Goal: Use online tool/utility: Utilize a website feature to perform a specific function

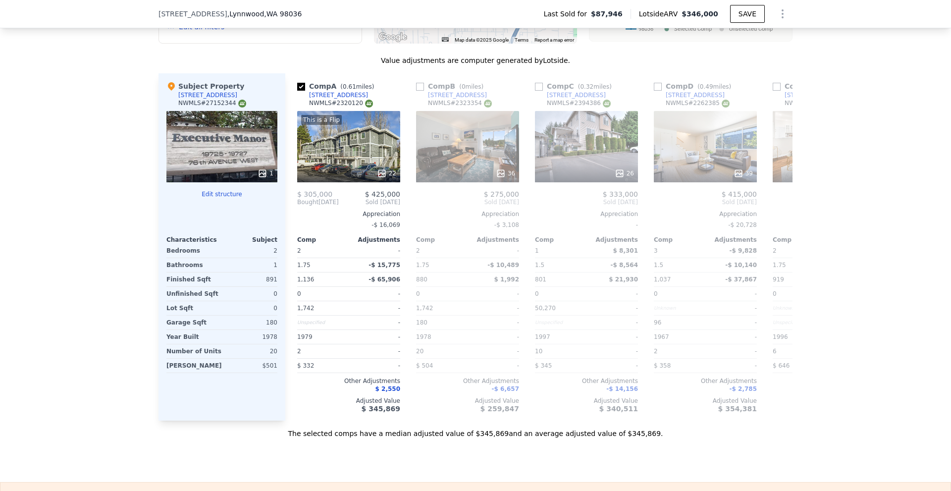
scroll to position [938, 0]
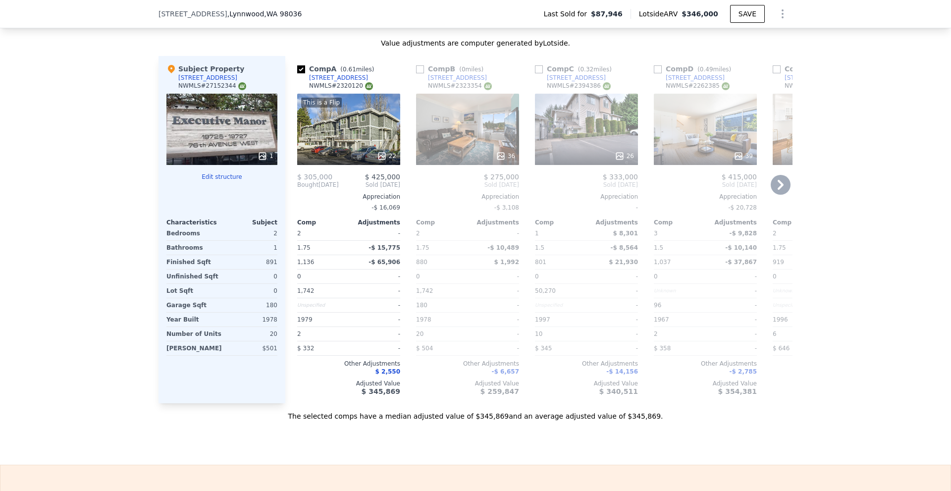
click at [418, 66] on input "checkbox" at bounding box center [420, 69] width 8 height 8
checkbox input "true"
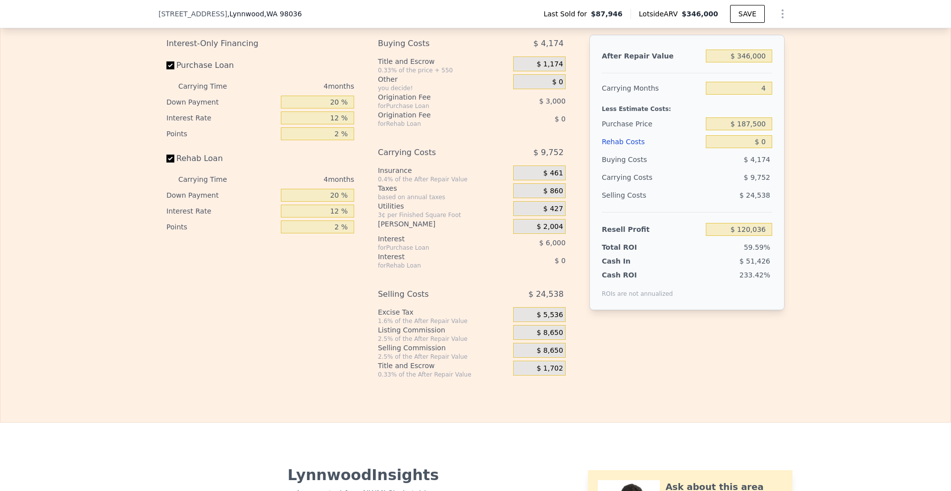
scroll to position [1483, 0]
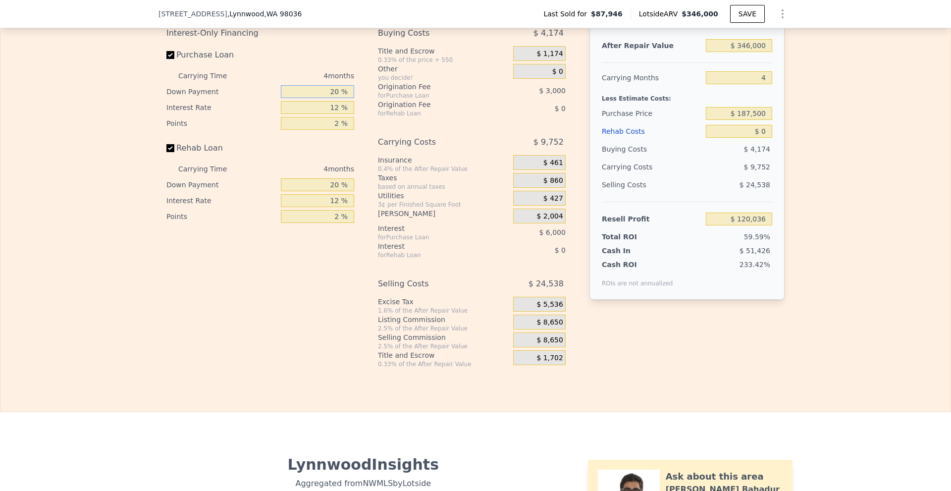
click at [335, 95] on input "20 %" at bounding box center [317, 91] width 73 height 13
type input "2 %"
type input "$ 118,009"
type input "10 %"
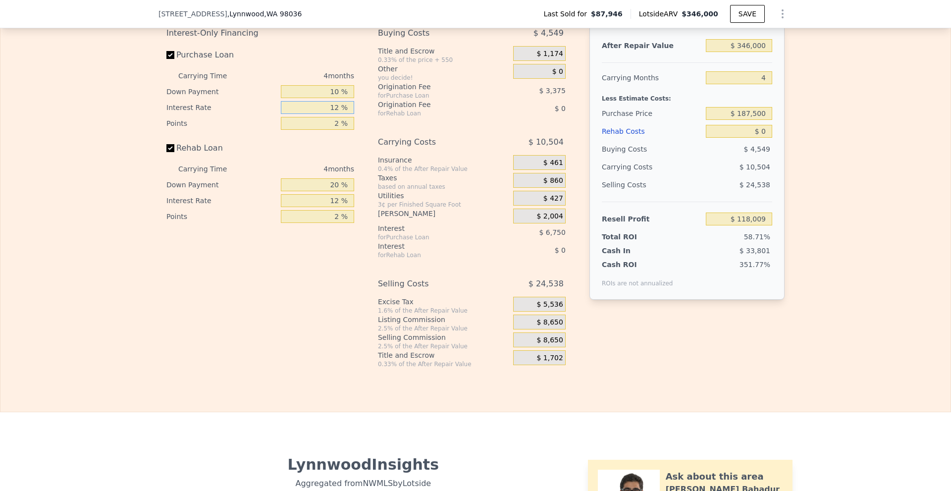
type input "$ 118,909"
type input "10 %"
type input "$ 120,037"
type input "1 %"
type input "$ 121,724"
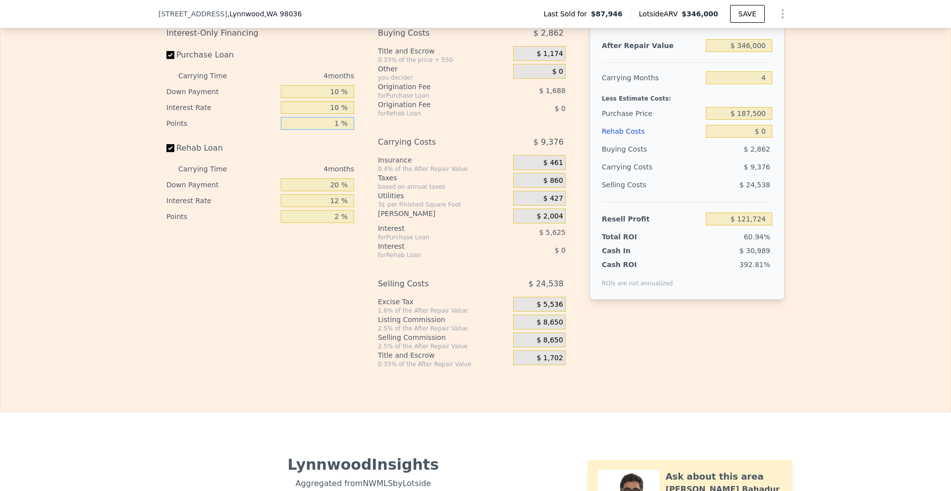
type input "1 %"
type input "10 %"
type input "1 %"
click at [546, 327] on span "$ 8,650" at bounding box center [550, 322] width 26 height 9
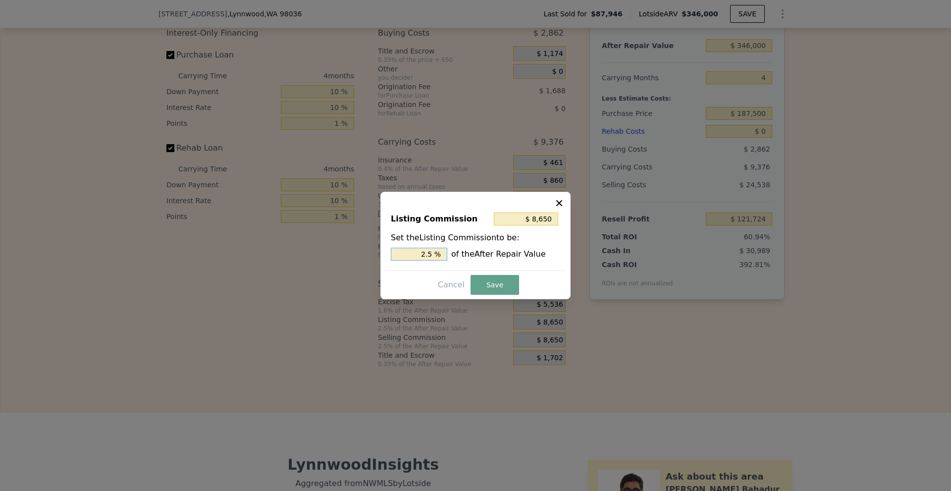
click at [425, 252] on input "2.5 %" at bounding box center [419, 254] width 56 height 13
type input "$ 5,190"
type input "1.5 %"
click at [497, 284] on button "Save" at bounding box center [495, 285] width 49 height 20
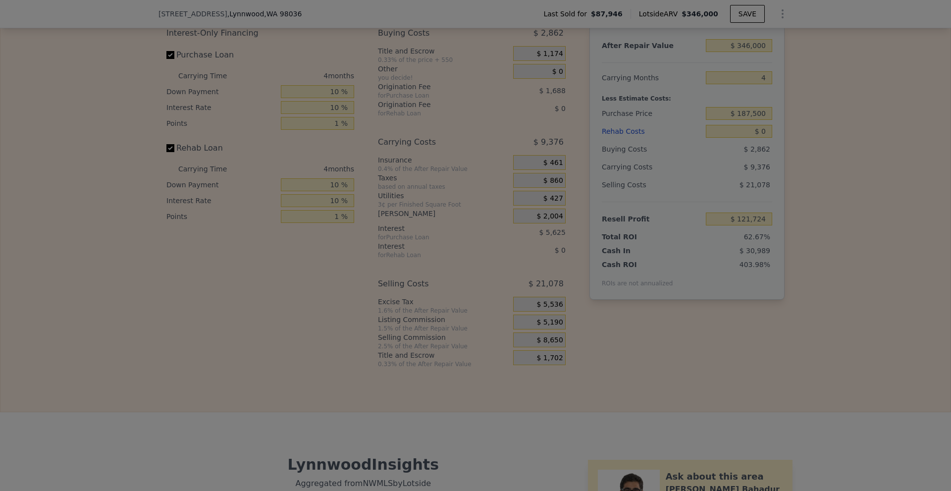
type input "$ 125,184"
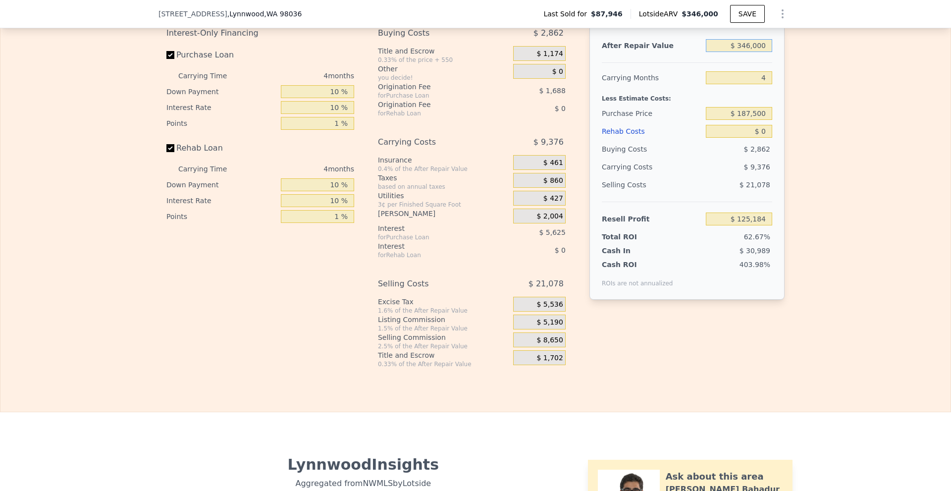
click at [747, 51] on input "$ 346,000" at bounding box center [739, 45] width 66 height 13
type input "$ 275,000"
type input "$ 58,490"
type input "3"
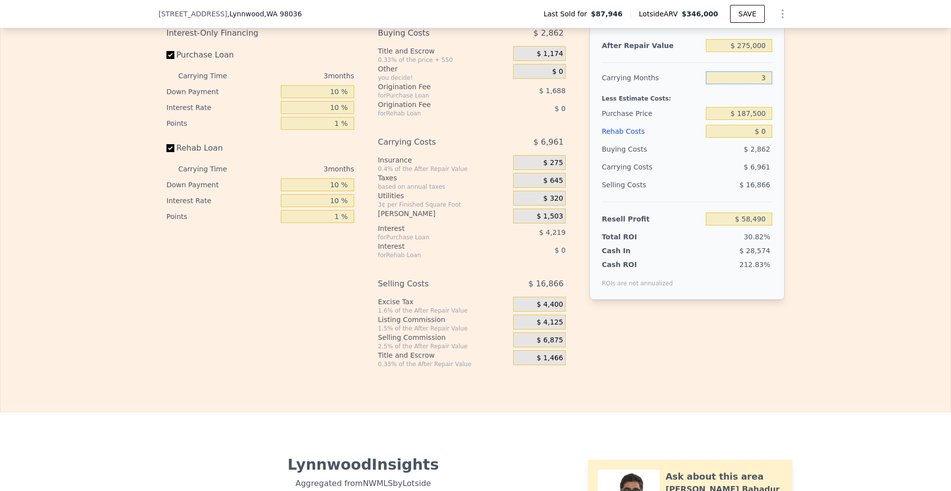
type input "$ 60,811"
type input "2"
type input "$ 63,132"
type input "2"
type input "$ 120,000"
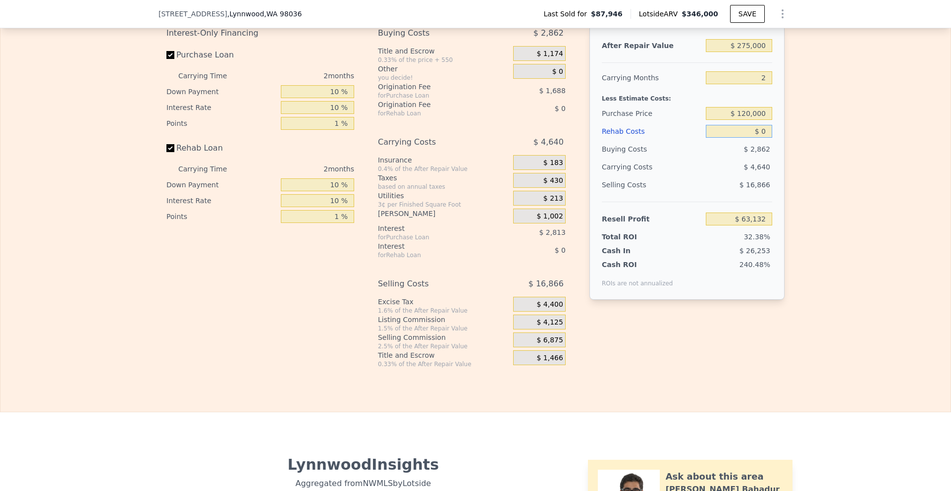
type input "$ 132,476"
type input "$ 20,000"
type input "$ 111,996"
type input "$ 20,000"
click at [879, 170] on div "Edit the assumptions in yellow boxes. Input profit to calculate an offer price.…" at bounding box center [475, 177] width 950 height 384
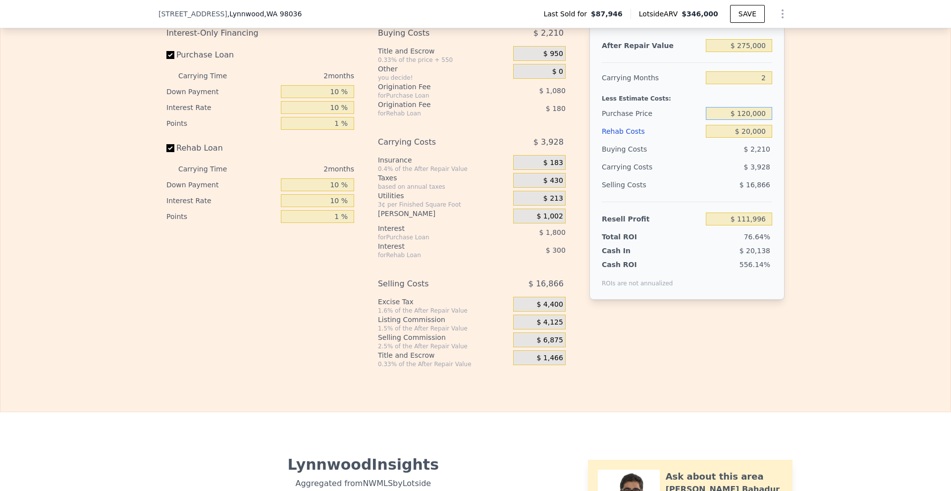
click at [757, 120] on input "$ 120,000" at bounding box center [739, 113] width 66 height 13
click at [830, 141] on div "Edit the assumptions in yellow boxes. Input profit to calculate an offer price.…" at bounding box center [475, 177] width 950 height 384
click at [739, 119] on input "$ 120,000" at bounding box center [739, 113] width 66 height 13
type input "$ 220,000"
click at [829, 124] on div "Edit the assumptions in yellow boxes. Input profit to calculate an offer price.…" at bounding box center [475, 177] width 950 height 384
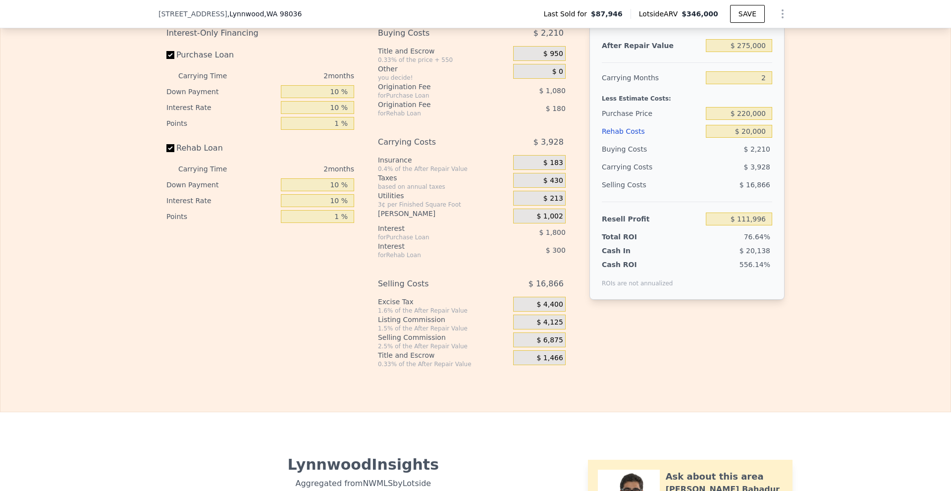
type input "$ 9,263"
click at [743, 135] on input "$ 20,000" at bounding box center [739, 131] width 66 height 13
type input "$ 10,000"
type input "$ 19,503"
click at [824, 145] on div "Edit the assumptions in yellow boxes. Input profit to calculate an offer price.…" at bounding box center [475, 177] width 950 height 384
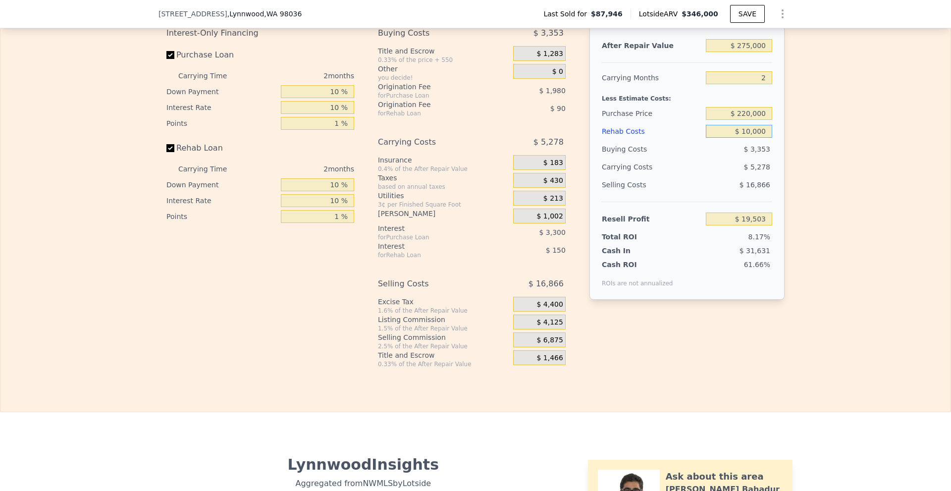
click at [749, 135] on input "$ 10,000" at bounding box center [739, 131] width 66 height 13
type input "$ 13,000"
click at [815, 146] on div "Edit the assumptions in yellow boxes. Input profit to calculate an offer price.…" at bounding box center [475, 177] width 950 height 384
type input "$ 16,430"
click at [745, 119] on input "$ 220,000" at bounding box center [739, 113] width 66 height 13
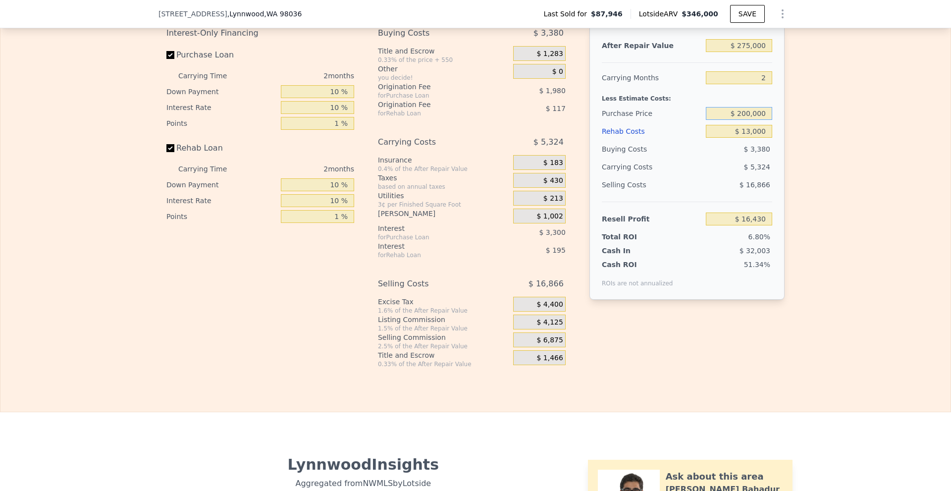
type input "$ 200,000"
click at [905, 160] on div "Edit the assumptions in yellow boxes. Input profit to calculate an offer price.…" at bounding box center [475, 177] width 950 height 384
type input "$ 36,977"
click at [872, 239] on div "Edit the assumptions in yellow boxes. Input profit to calculate an offer price.…" at bounding box center [475, 177] width 950 height 384
checkbox input "false"
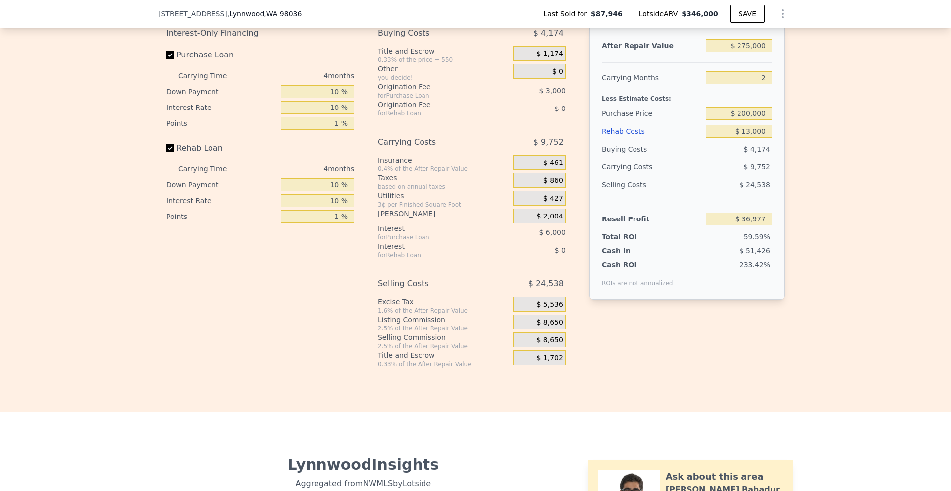
type input "$ 346,000"
type input "4"
type input "$ 0"
type input "$ 120,036"
click at [558, 327] on span "$ 8,650" at bounding box center [550, 322] width 26 height 9
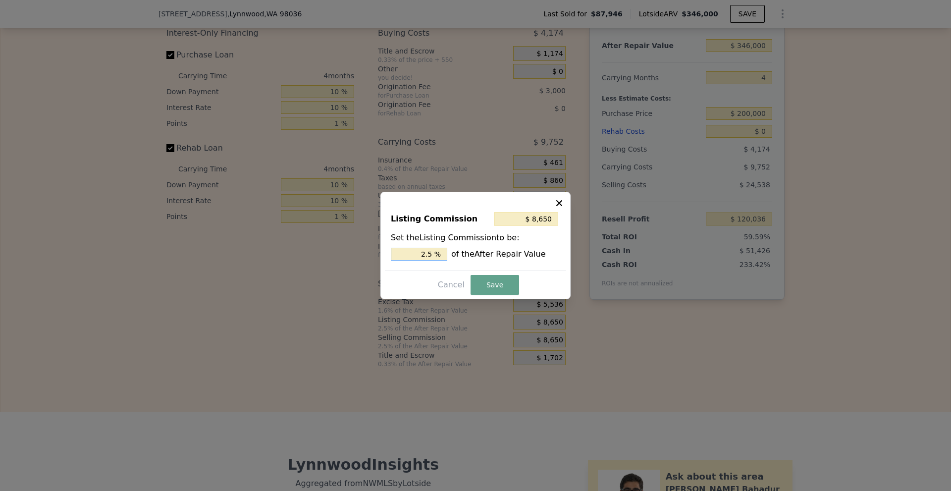
click at [427, 254] on input "2.5 %" at bounding box center [419, 254] width 56 height 13
click at [423, 254] on input "2.5 %" at bounding box center [419, 254] width 56 height 13
click at [428, 254] on input "2.5 %" at bounding box center [419, 254] width 56 height 13
type input "$ 5,190"
type input "1.5 %"
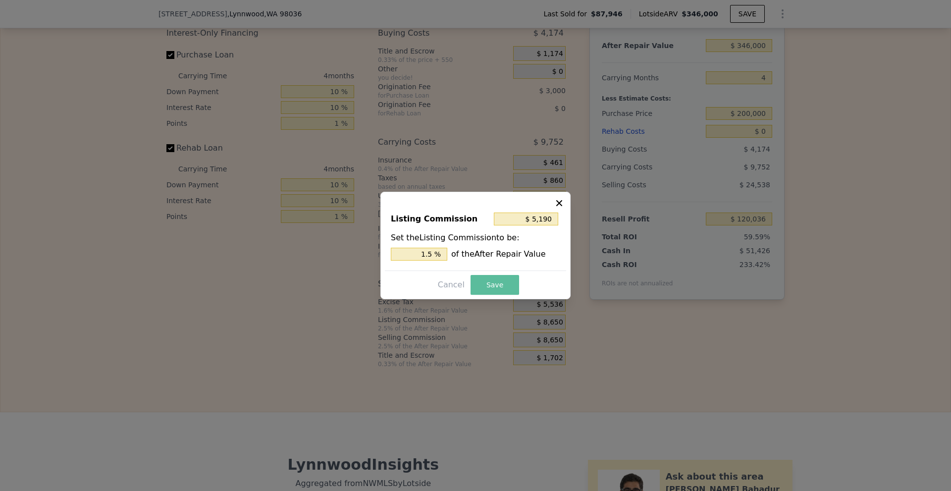
click at [495, 288] on button "Save" at bounding box center [495, 285] width 49 height 20
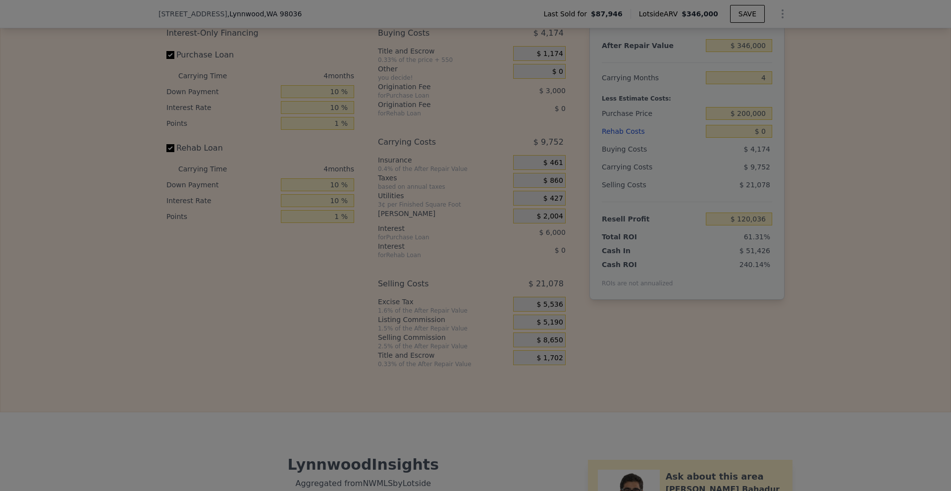
type input "$ 123,496"
click at [896, 287] on div "Edit the assumptions in yellow boxes. Input profit to calculate an offer price.…" at bounding box center [475, 177] width 950 height 384
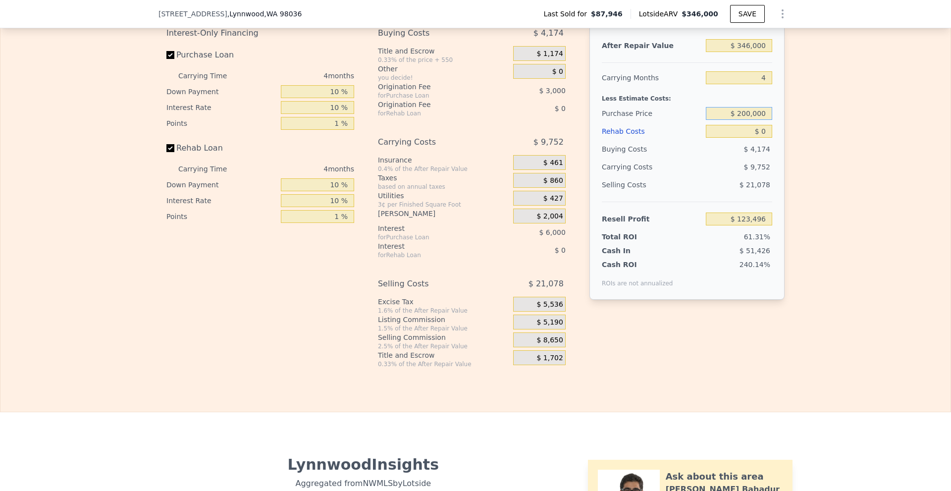
click at [744, 120] on input "$ 200,000" at bounding box center [739, 113] width 66 height 13
type input "$ 210,000"
click at [851, 142] on div "Edit the assumptions in yellow boxes. Input profit to calculate an offer price.…" at bounding box center [475, 177] width 950 height 384
type input "$ 99,841"
drag, startPoint x: 756, startPoint y: 136, endPoint x: 762, endPoint y: 136, distance: 6.0
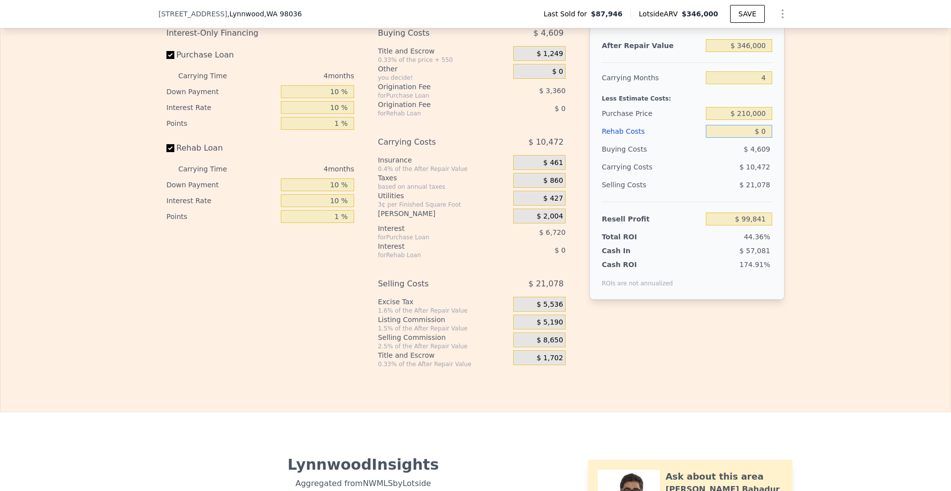
click at [762, 136] on input "$ 0" at bounding box center [739, 131] width 66 height 13
type input "$ 20"
type input "$ 99,821"
type input "$ 200"
type input "$ 99,630"
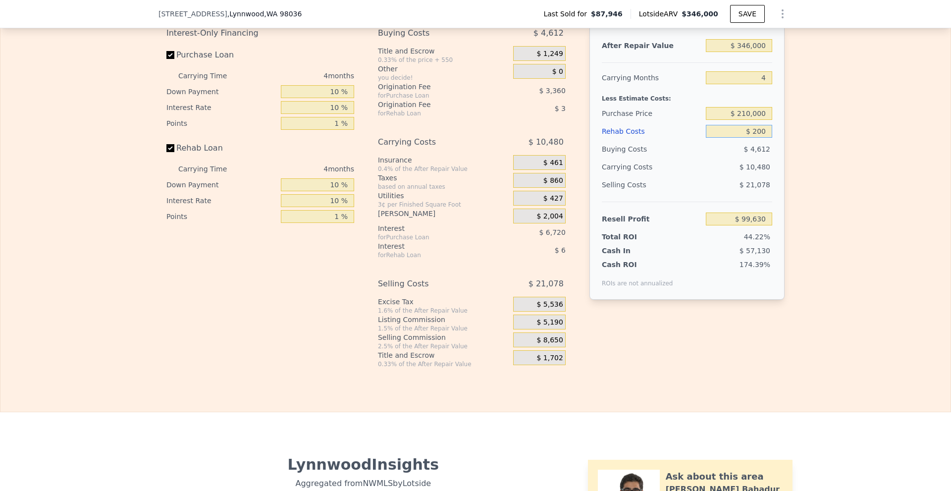
type input "$ 2,000"
type input "$ 97,745"
type input "$ 20,000"
type input "$ 78,881"
type input "$ 20,000"
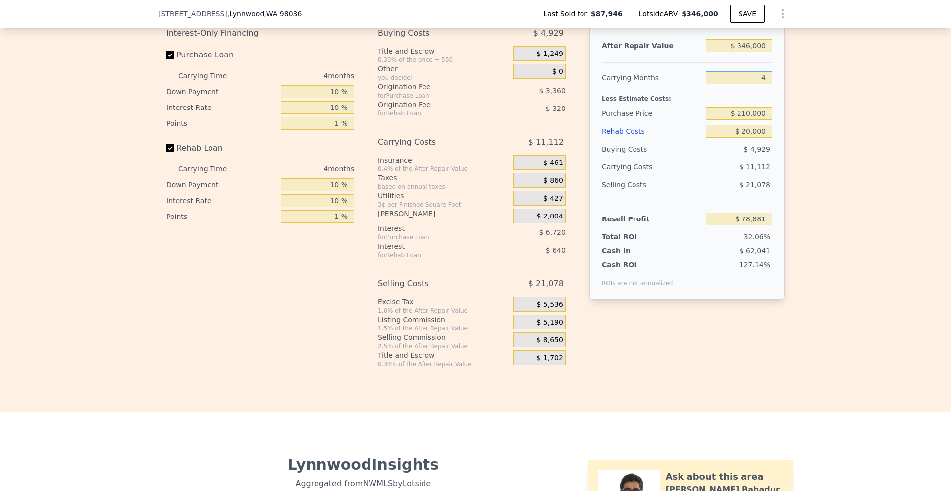
drag, startPoint x: 759, startPoint y: 80, endPoint x: 799, endPoint y: 81, distance: 40.2
click at [770, 83] on div "After Repair Value $ 346,000 Carrying Months 4 Less Estimate Costs: Purchase Pr…" at bounding box center [687, 162] width 195 height 276
type input "3"
type input "$ 81,659"
click at [799, 81] on div "Edit the assumptions in yellow boxes. Input profit to calculate an offer price.…" at bounding box center [475, 177] width 950 height 384
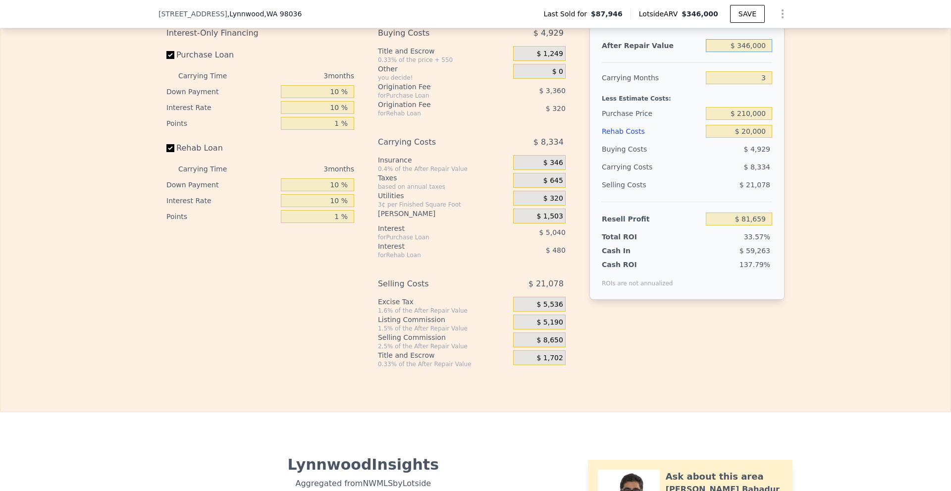
drag, startPoint x: 741, startPoint y: 51, endPoint x: 790, endPoint y: 55, distance: 49.2
click at [790, 55] on div "Edit the assumptions in yellow boxes. Input profit to calculate an offer price.…" at bounding box center [475, 177] width 950 height 384
type input "$ 8"
type input "-$ 243,459"
type input "$ 2"
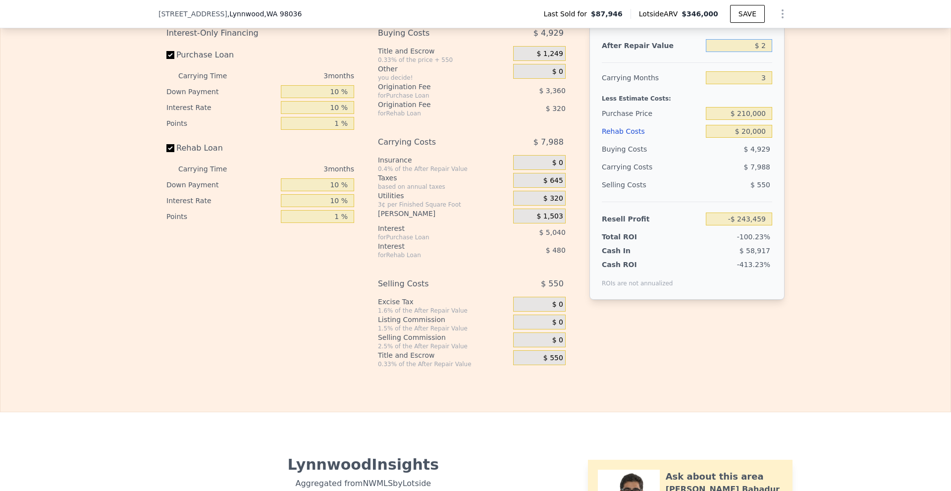
type input "-$ 243,465"
type input "$ 27"
type input "-$ 243,441"
type input "$ 275,000"
type input "$ 14,942"
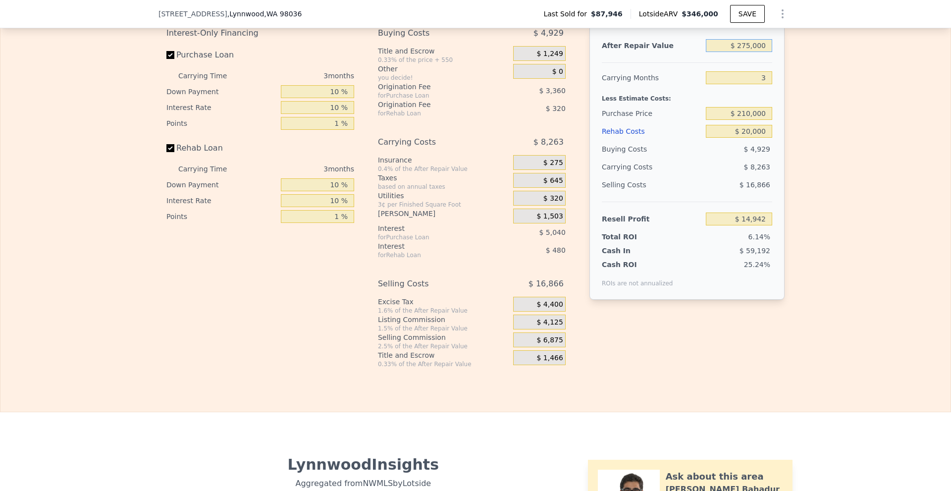
type input "$ 275,000"
click at [826, 108] on div "Edit the assumptions in yellow boxes. Input profit to calculate an offer price.…" at bounding box center [475, 177] width 950 height 384
click at [745, 118] on input "$ 210,000" at bounding box center [739, 113] width 66 height 13
type input "$ 200,000"
click at [840, 140] on div "Edit the assumptions in yellow boxes. Input profit to calculate an offer price.…" at bounding box center [475, 177] width 950 height 384
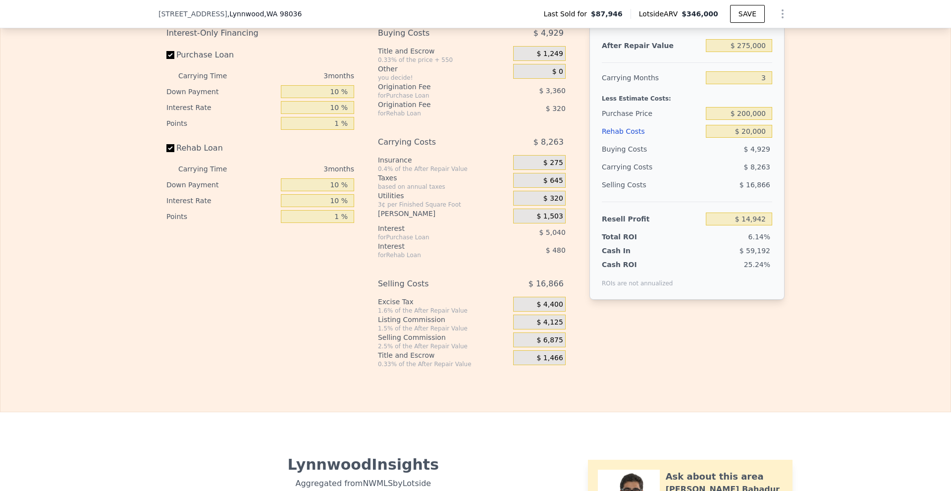
type input "$ 25,375"
type input "$ 346,000"
type input "4"
type input "$ 0"
type input "$ 120,036"
